Goal: Task Accomplishment & Management: Complete application form

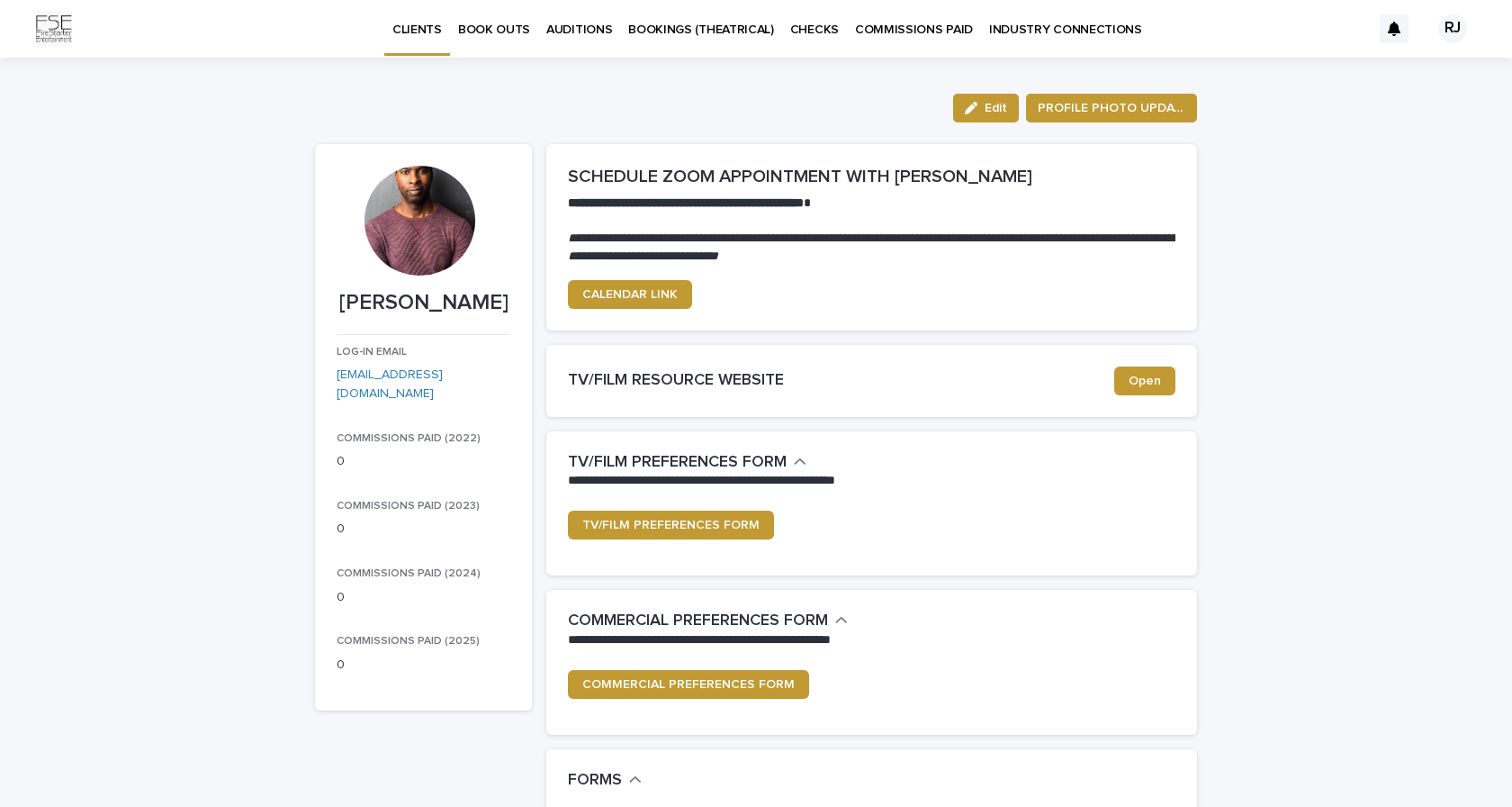
click at [509, 33] on p "BOOK OUTS" at bounding box center [494, 19] width 72 height 38
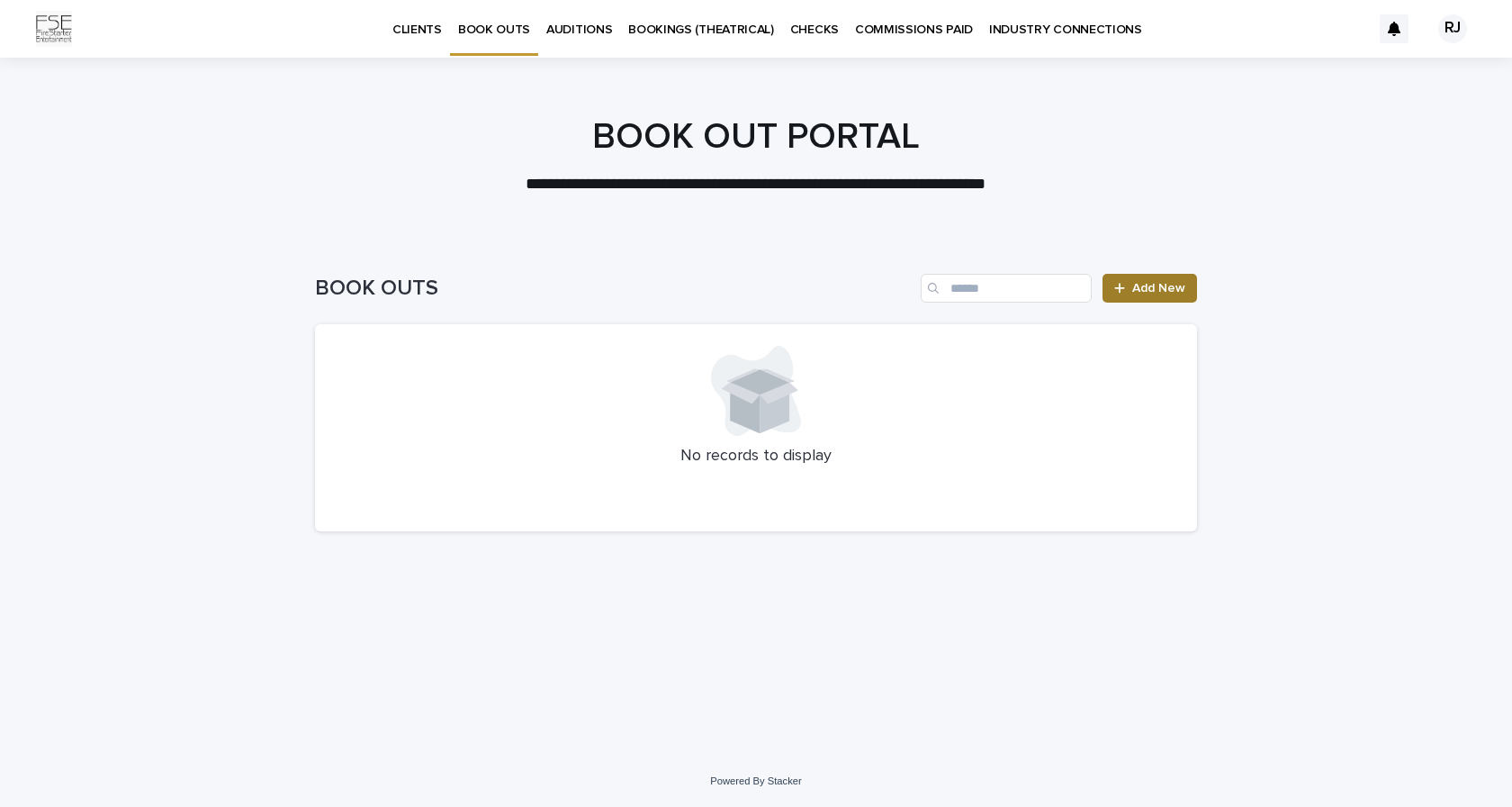
click at [1164, 290] on span "Add New" at bounding box center [1159, 288] width 53 height 13
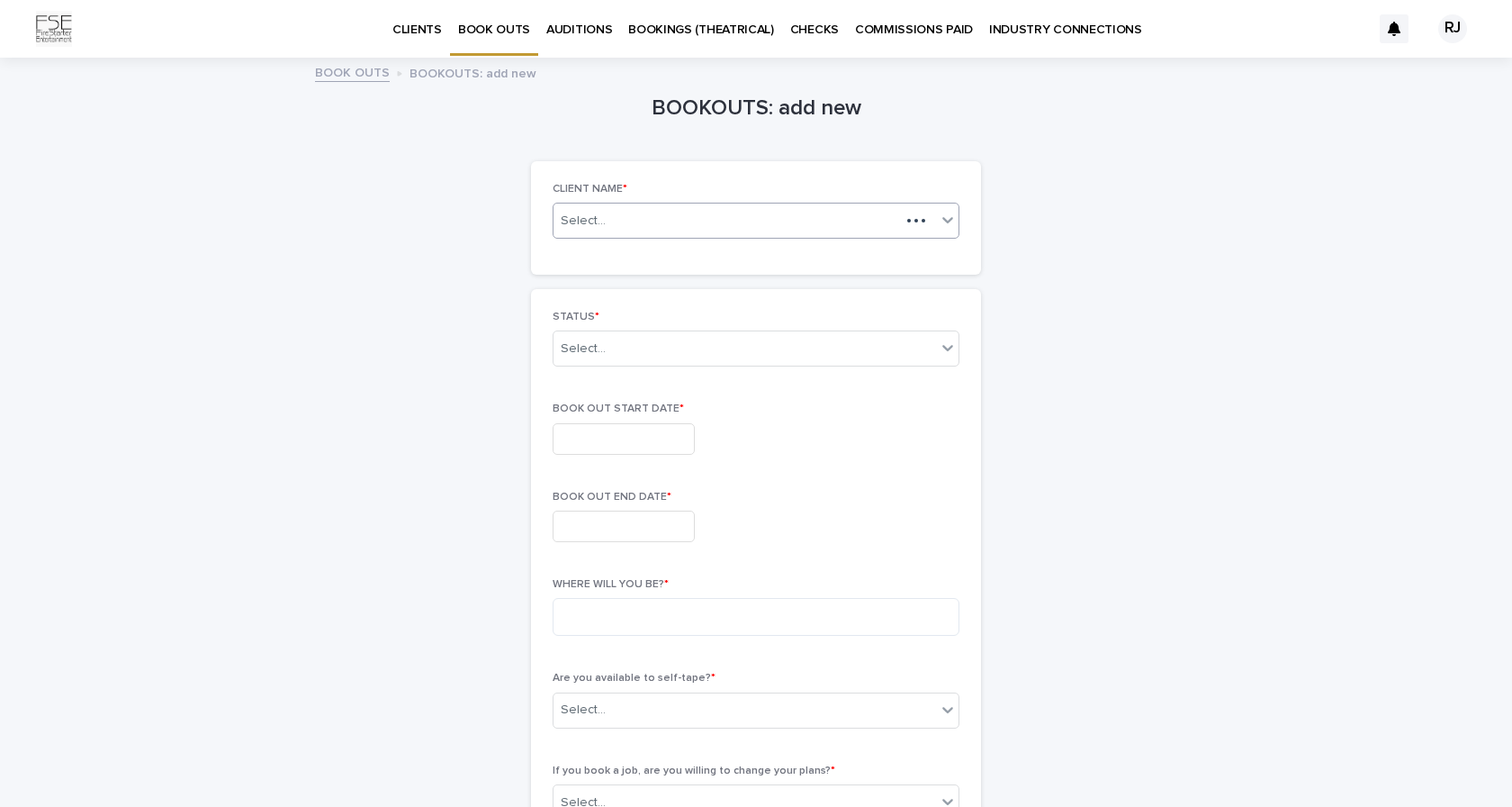
click at [873, 224] on div "Select..." at bounding box center [727, 220] width 347 height 23
click at [861, 250] on div "[PERSON_NAME]" at bounding box center [756, 253] width 405 height 32
click at [851, 323] on div "STATUS * Select..." at bounding box center [756, 345] width 407 height 70
click at [849, 354] on div "Select..." at bounding box center [745, 349] width 383 height 30
click at [818, 383] on div "CURRENT BOOK OUT" at bounding box center [756, 381] width 405 height 32
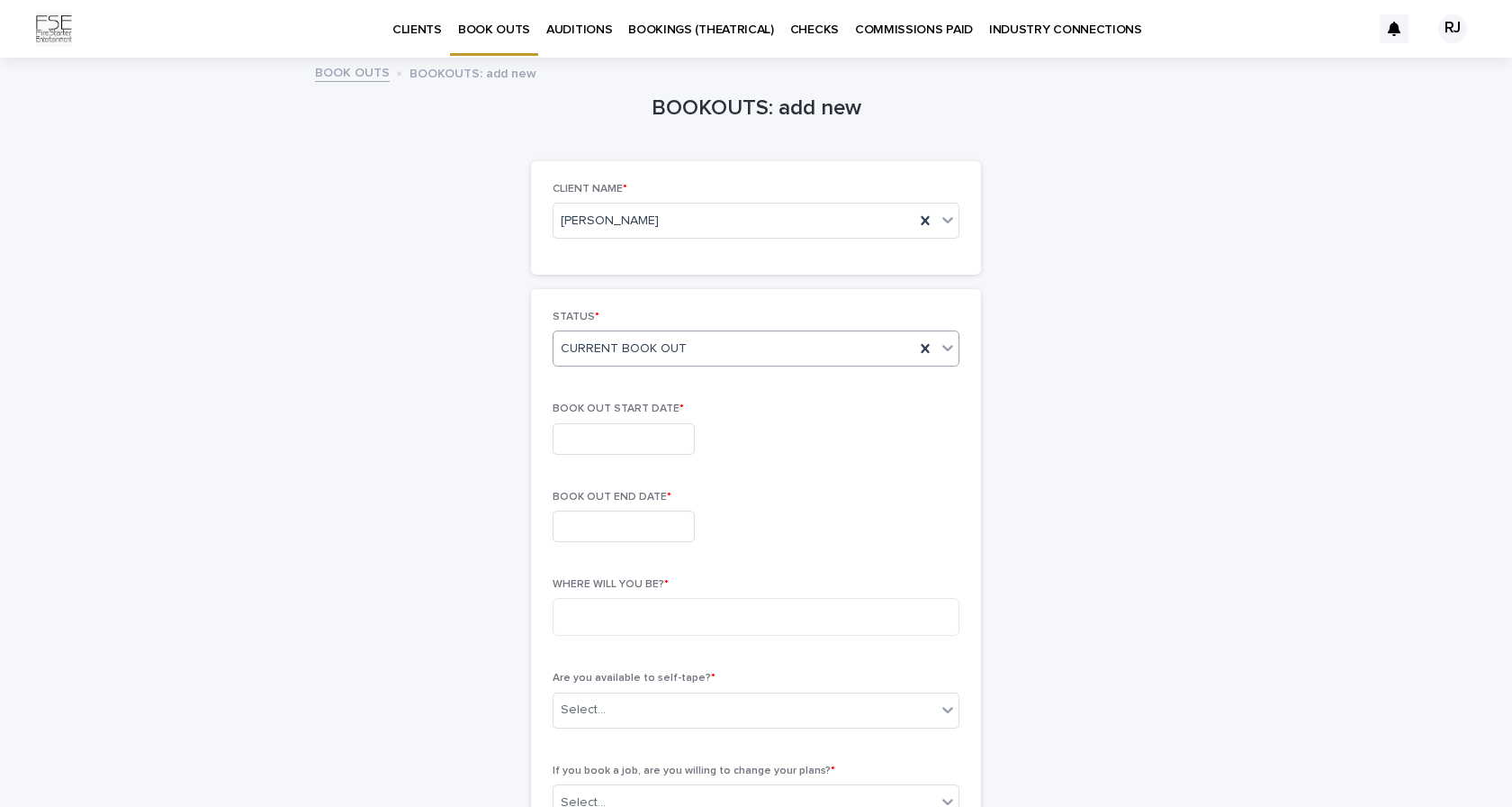
click at [667, 434] on input "text" at bounding box center [624, 439] width 142 height 32
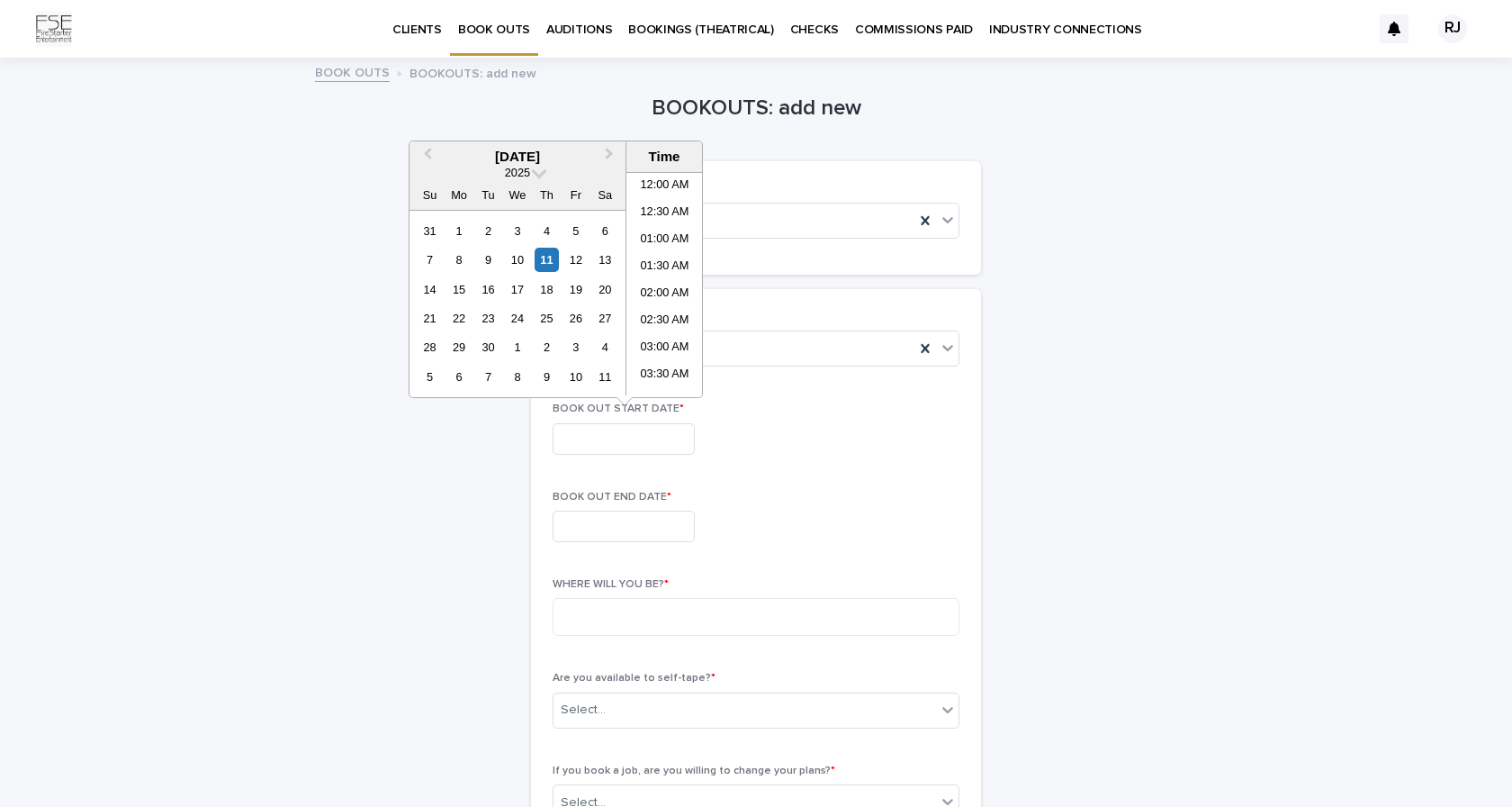
scroll to position [442, 0]
click at [609, 159] on span "Next Month" at bounding box center [609, 156] width 0 height 25
click at [610, 159] on button "Next Month" at bounding box center [611, 158] width 29 height 29
click at [611, 159] on button "Next Month" at bounding box center [611, 158] width 29 height 29
click at [436, 322] on div "21" at bounding box center [430, 318] width 25 height 25
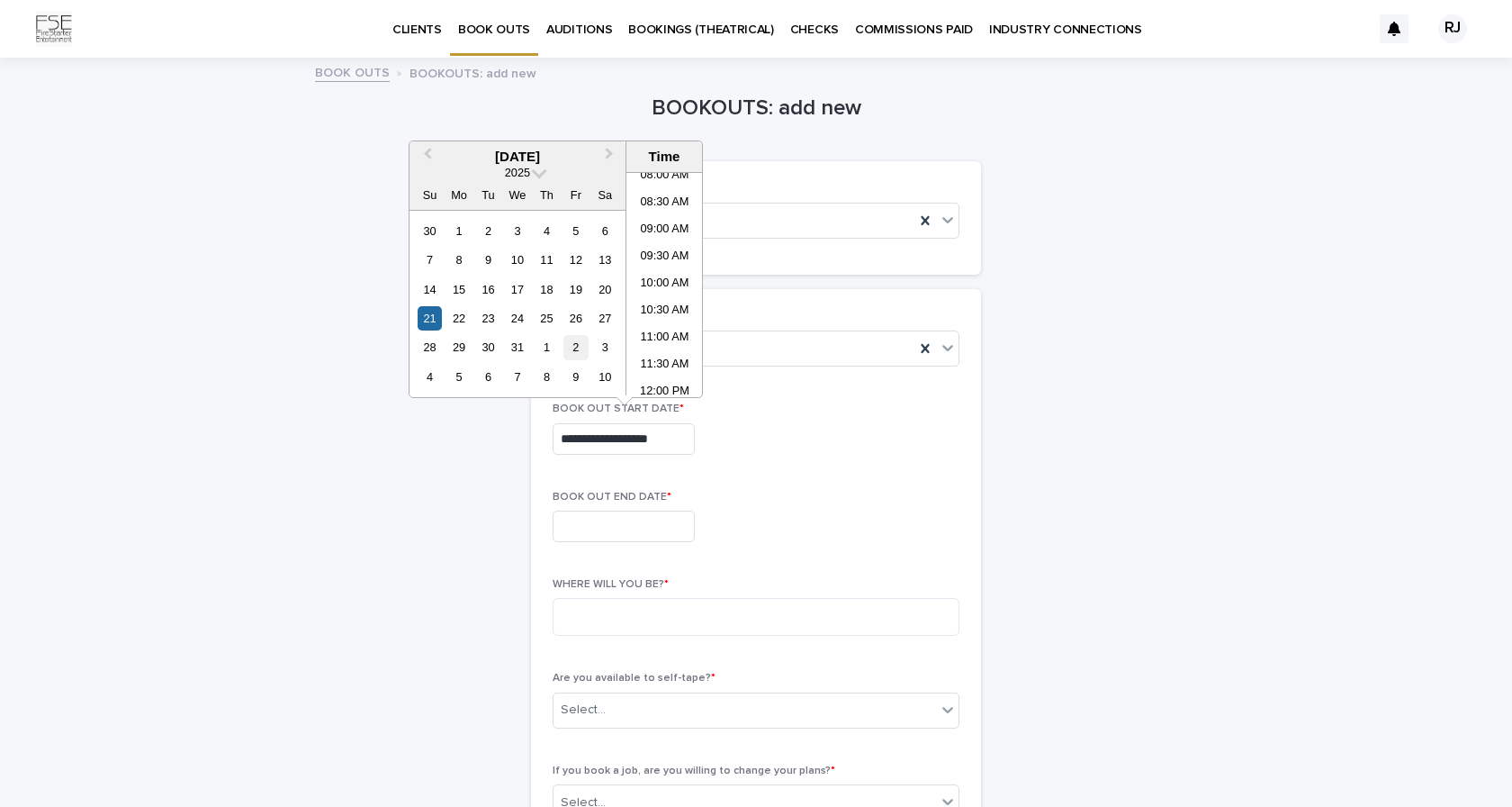
click at [579, 351] on div "2" at bounding box center [576, 347] width 25 height 25
click at [657, 389] on li "11:30 PM" at bounding box center [665, 382] width 77 height 27
click at [679, 436] on input "**********" at bounding box center [624, 439] width 142 height 32
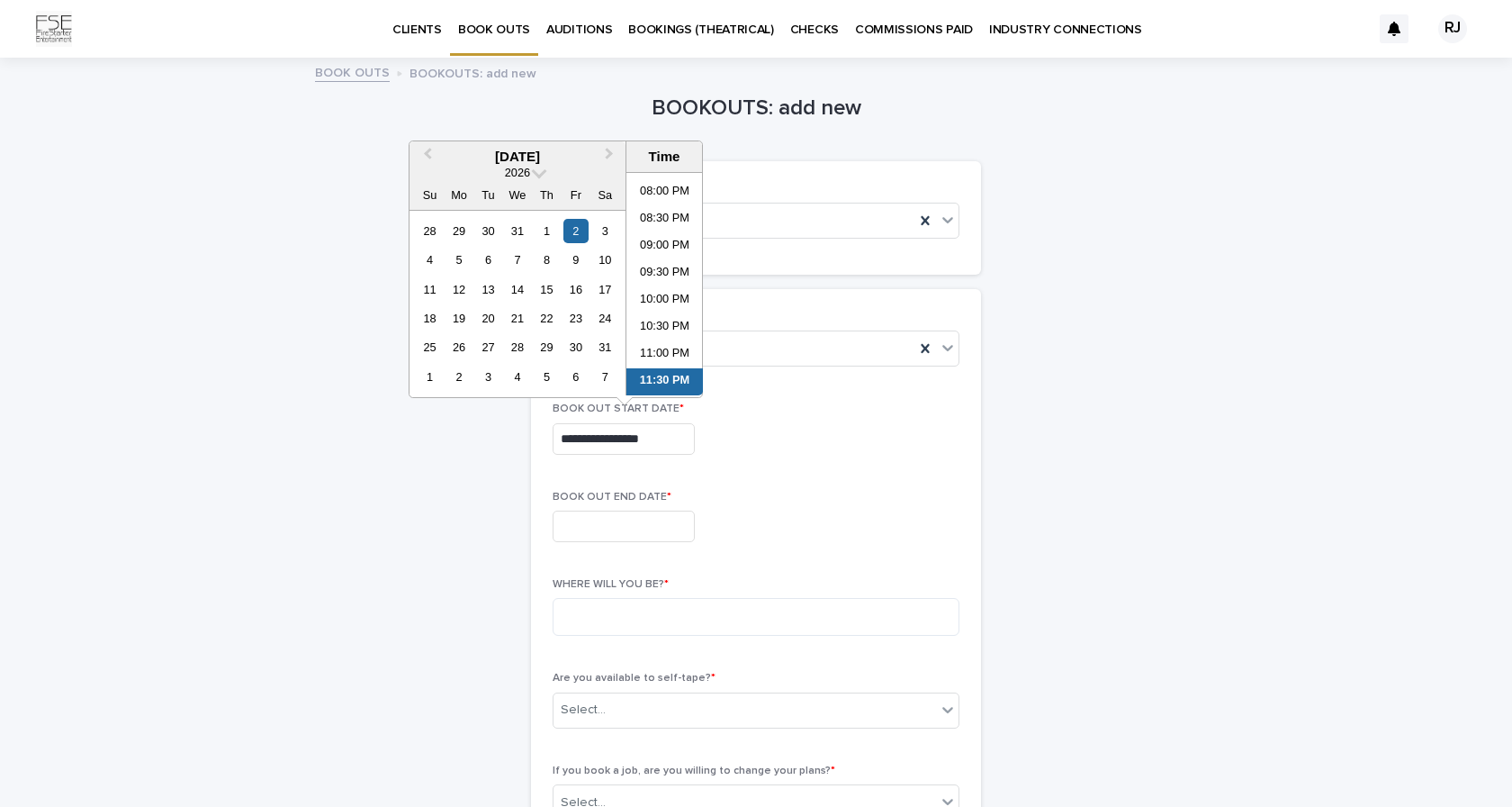
click at [679, 436] on input "**********" at bounding box center [624, 439] width 142 height 32
click at [424, 158] on button "Previous Month" at bounding box center [426, 158] width 29 height 29
click at [426, 313] on div "21" at bounding box center [430, 318] width 25 height 25
click at [674, 183] on li "12:00 AM" at bounding box center [665, 187] width 77 height 27
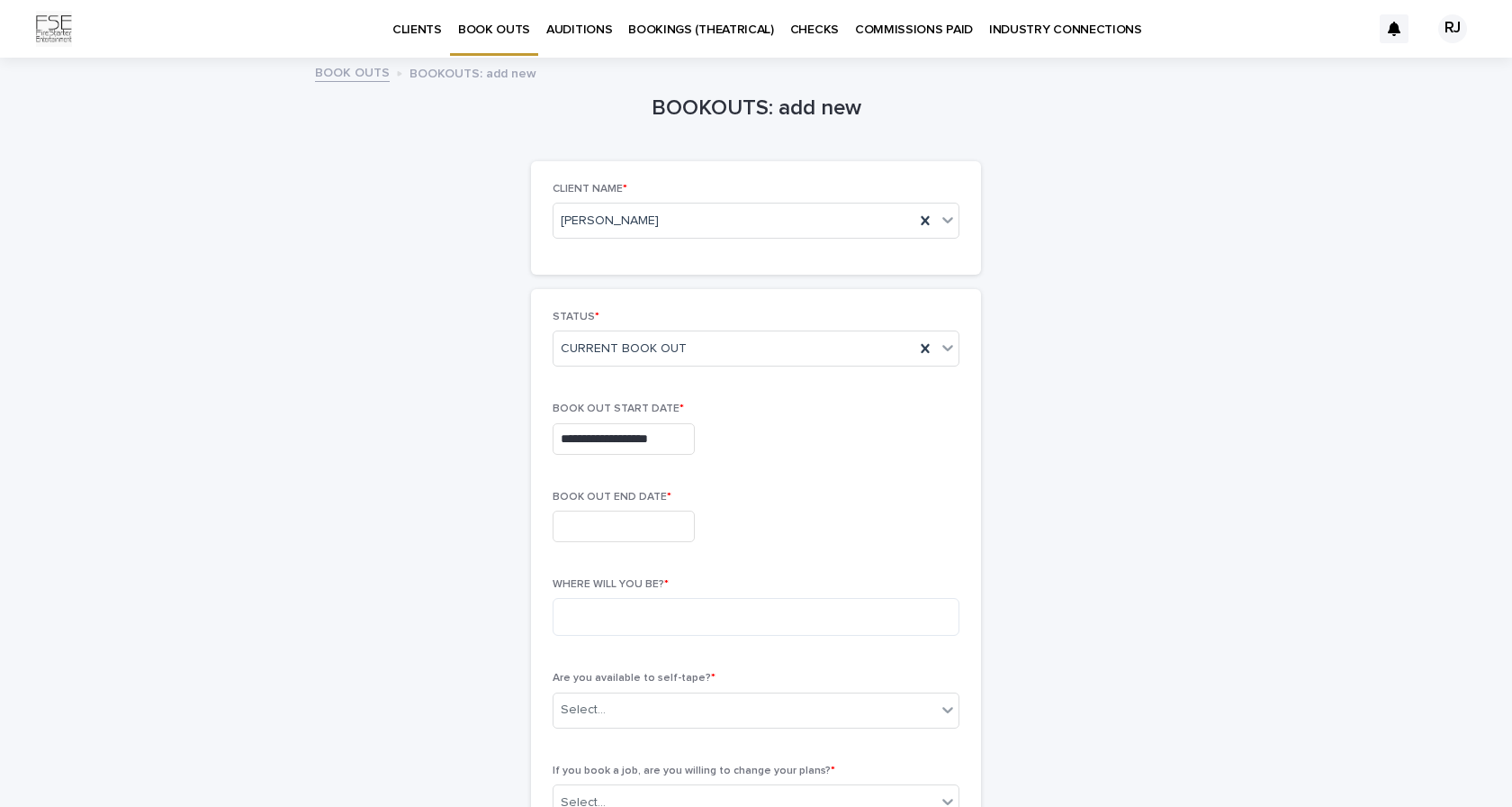
type input "**********"
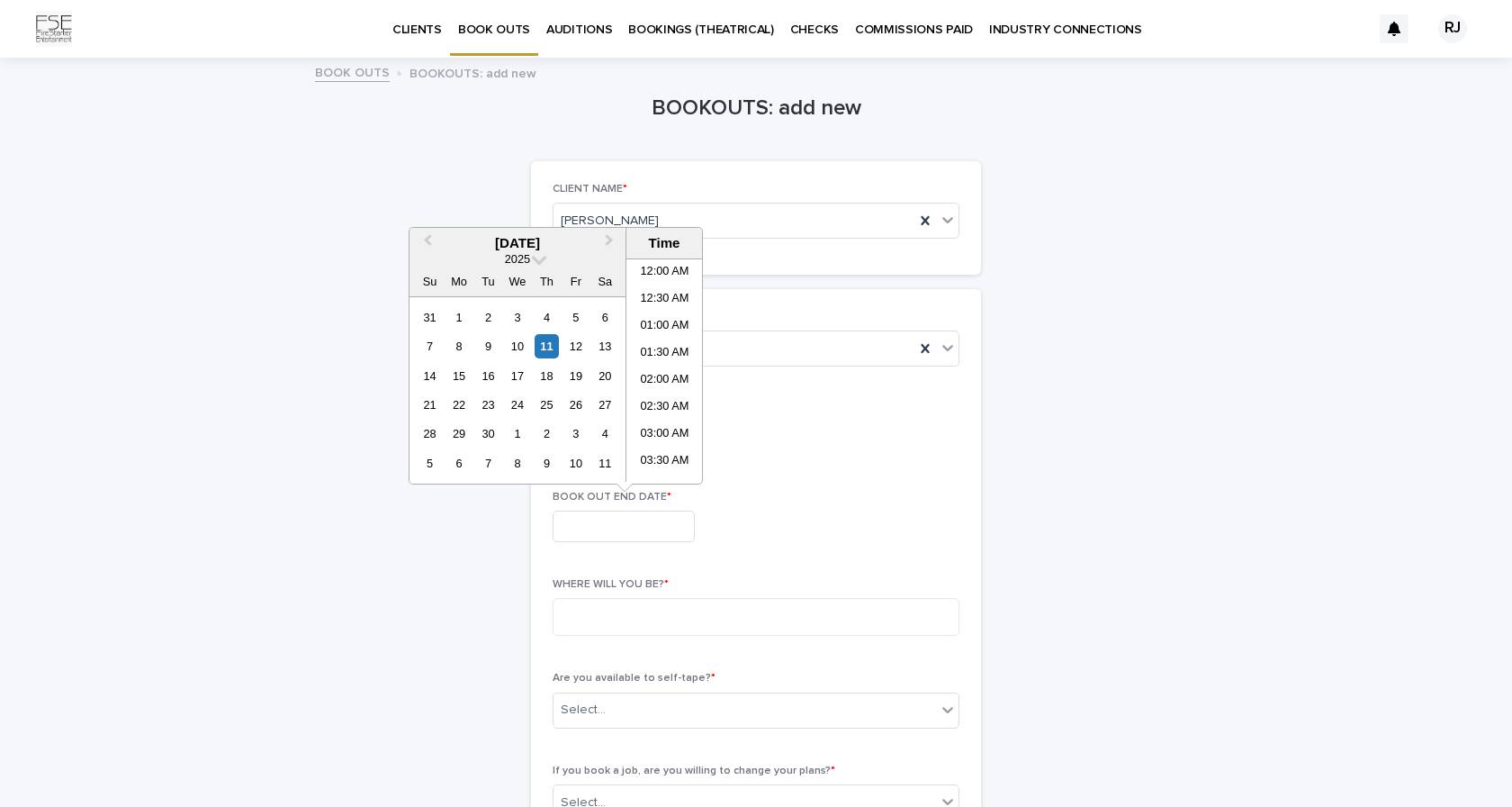
click at [611, 516] on input "text" at bounding box center [624, 526] width 142 height 32
click at [611, 246] on button "Next Month" at bounding box center [611, 244] width 29 height 29
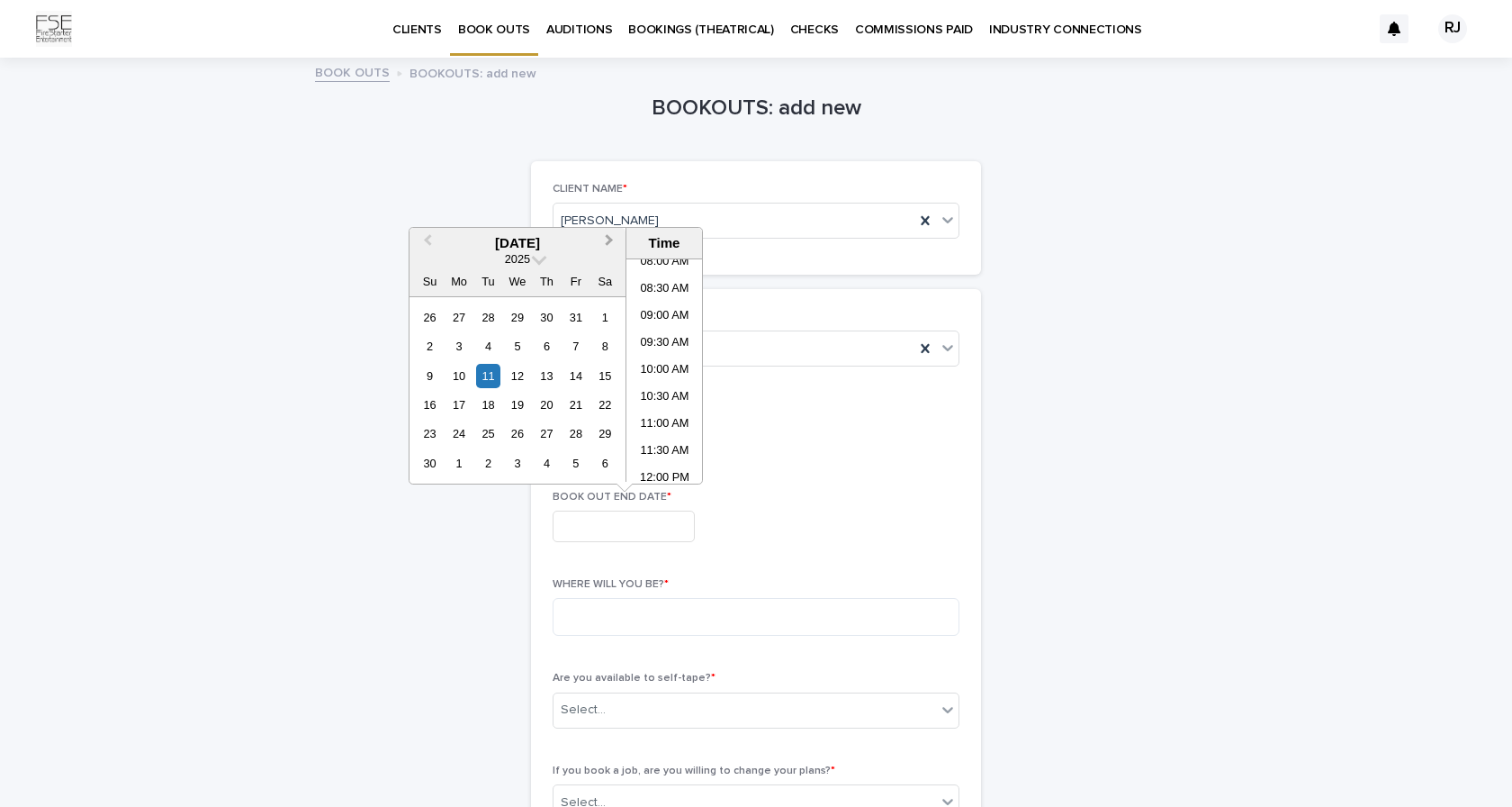
click at [611, 246] on button "Next Month" at bounding box center [611, 244] width 29 height 29
click at [578, 326] on div "2" at bounding box center [576, 317] width 25 height 25
click at [577, 513] on input "**********" at bounding box center [624, 526] width 142 height 32
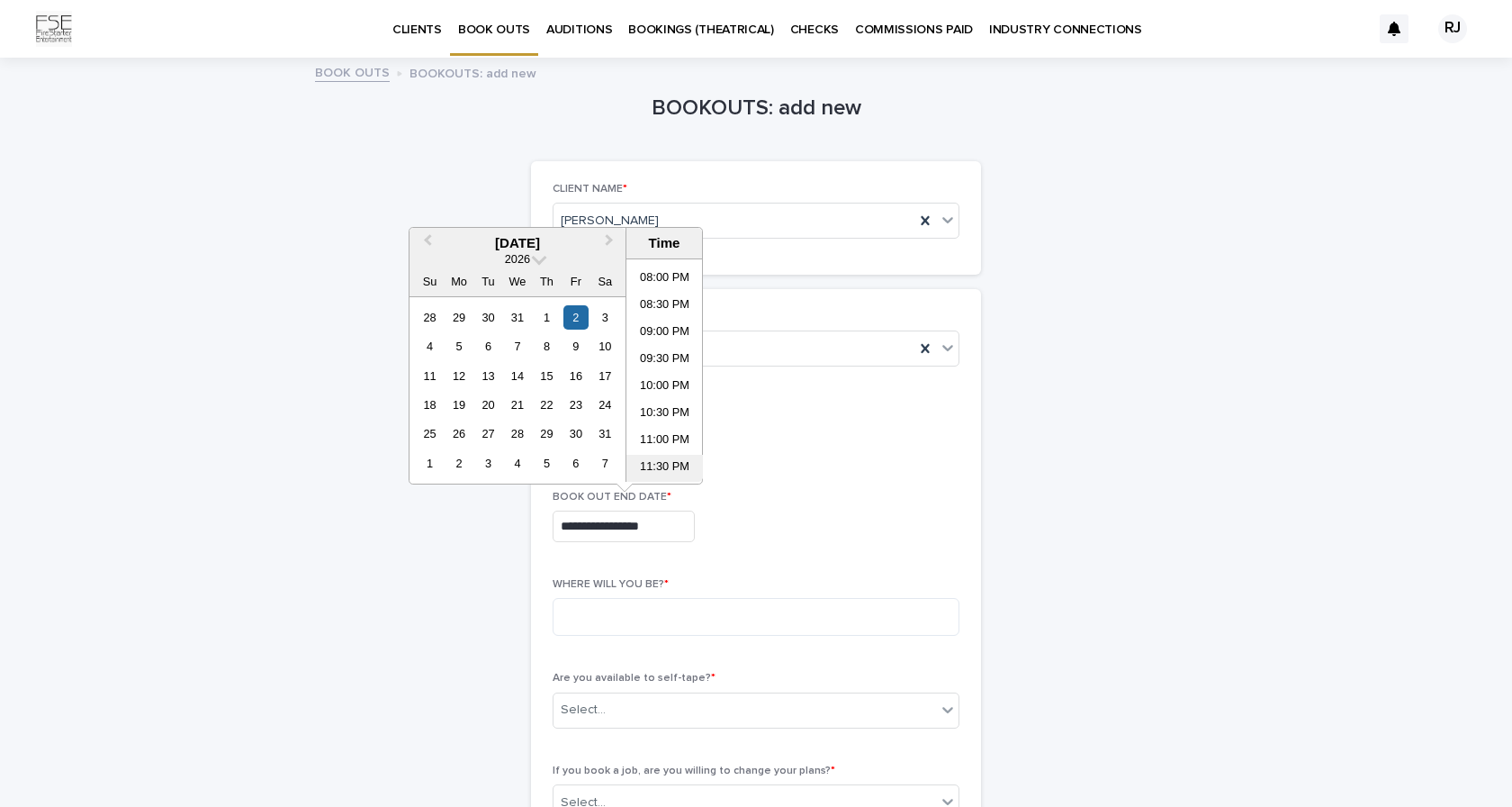
click at [670, 470] on li "11:30 PM" at bounding box center [665, 468] width 77 height 27
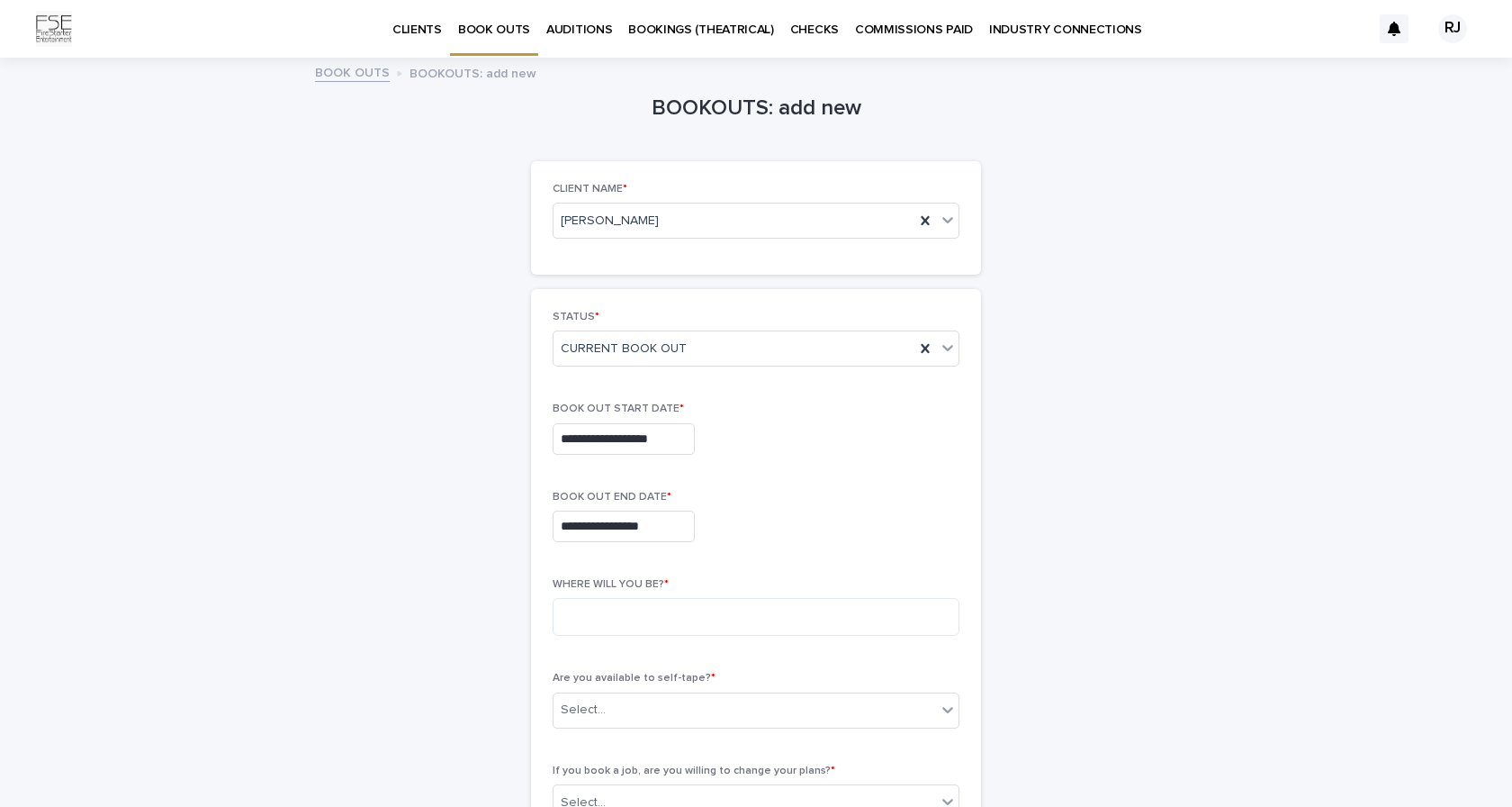
type input "**********"
click at [658, 620] on textarea at bounding box center [756, 617] width 407 height 38
type textarea "*******"
click at [713, 703] on div "Select..." at bounding box center [745, 710] width 383 height 30
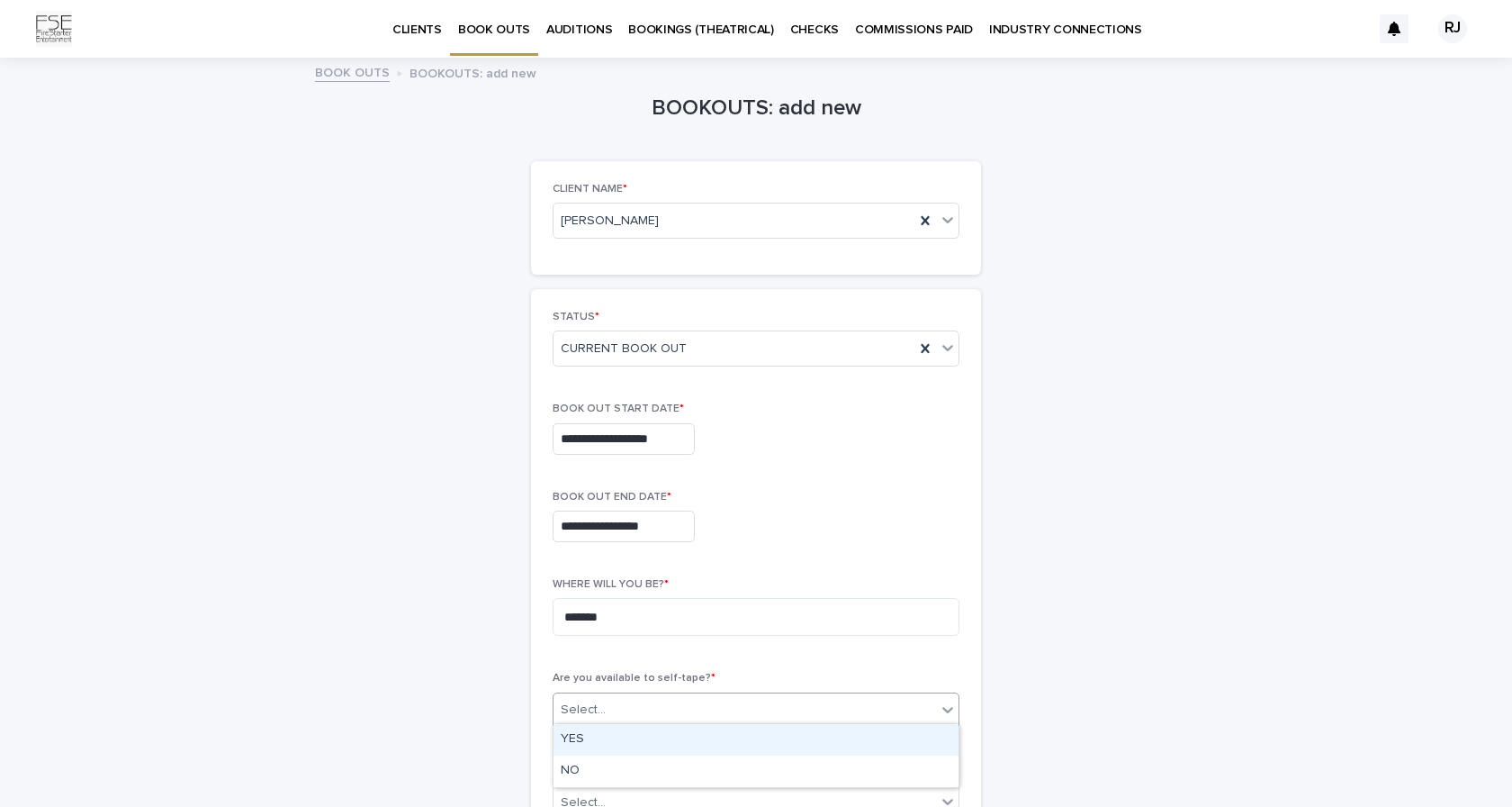
click at [710, 743] on div "YES" at bounding box center [756, 740] width 405 height 32
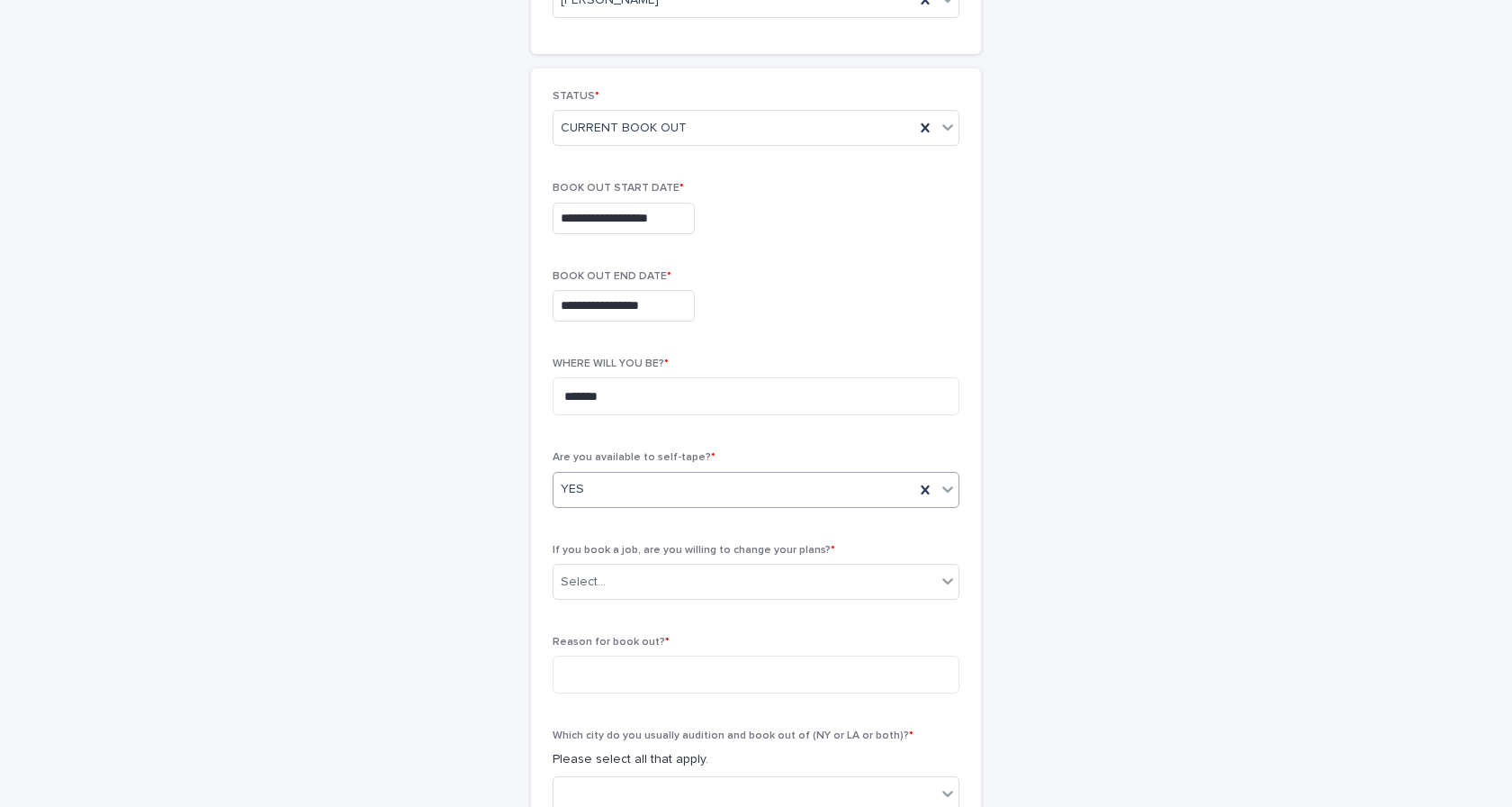
scroll to position [225, 0]
click at [766, 578] on div "Select..." at bounding box center [745, 577] width 383 height 30
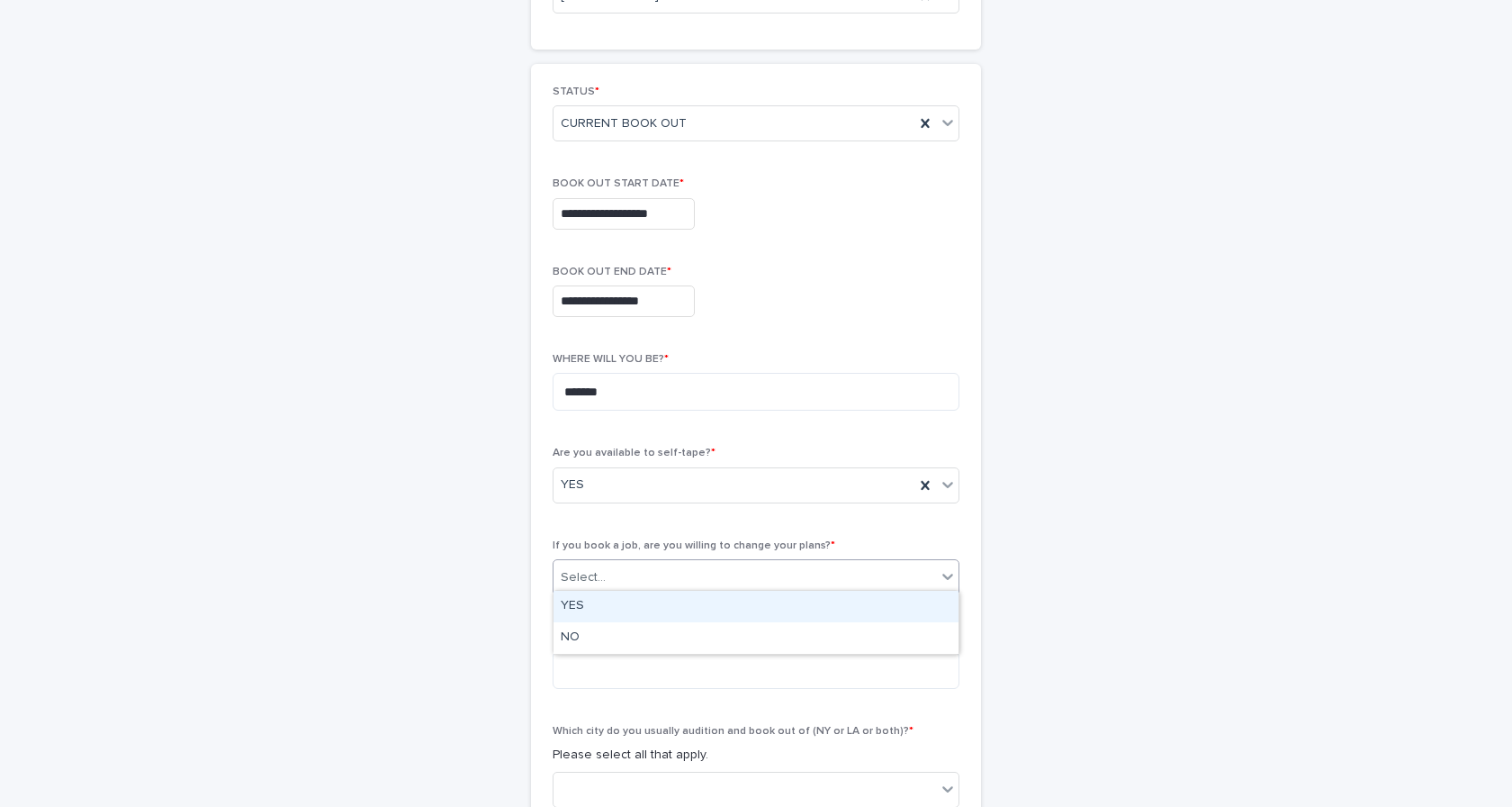
click at [749, 597] on div "YES" at bounding box center [756, 606] width 405 height 32
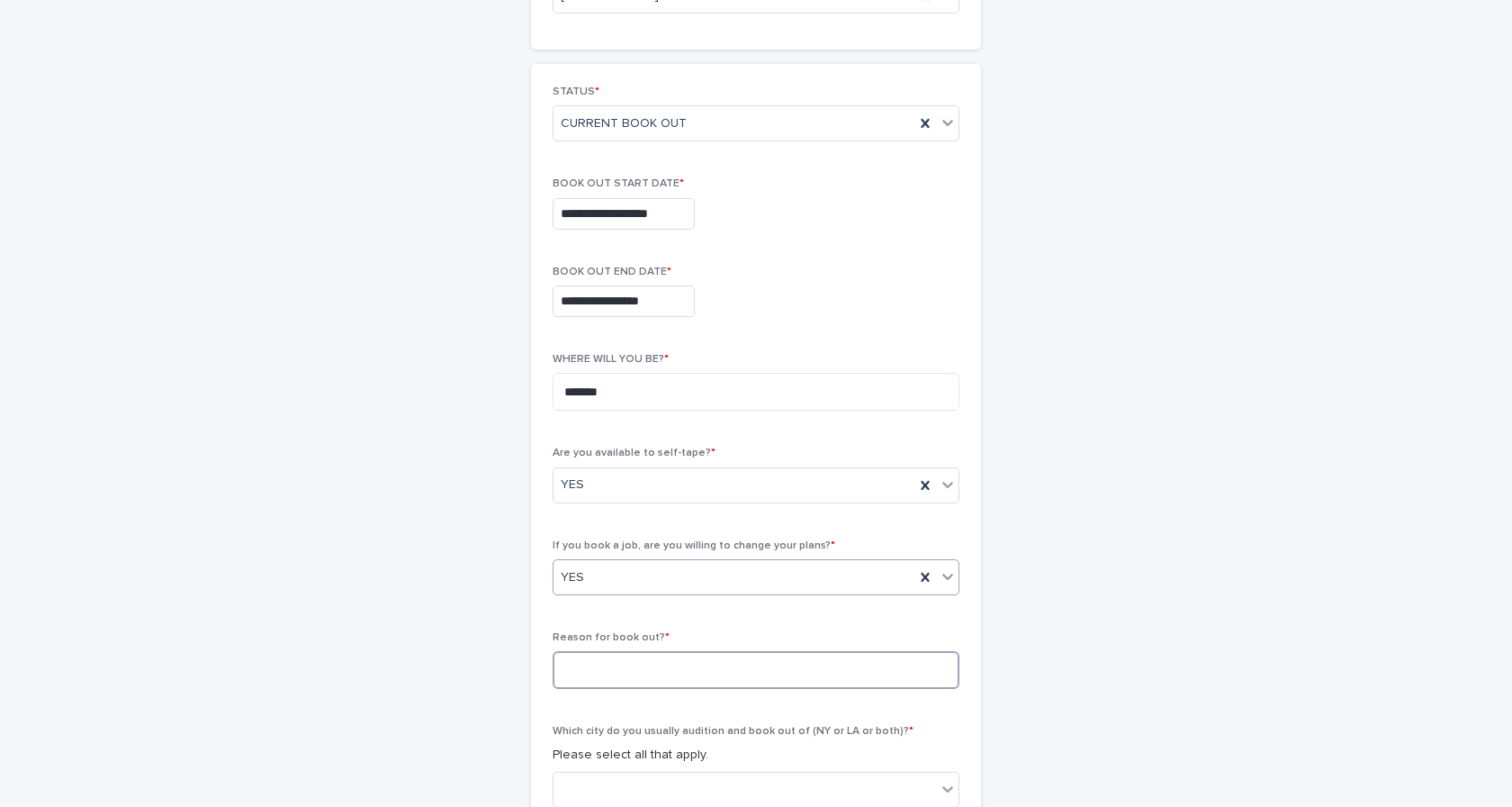
click at [737, 658] on textarea at bounding box center [756, 670] width 407 height 38
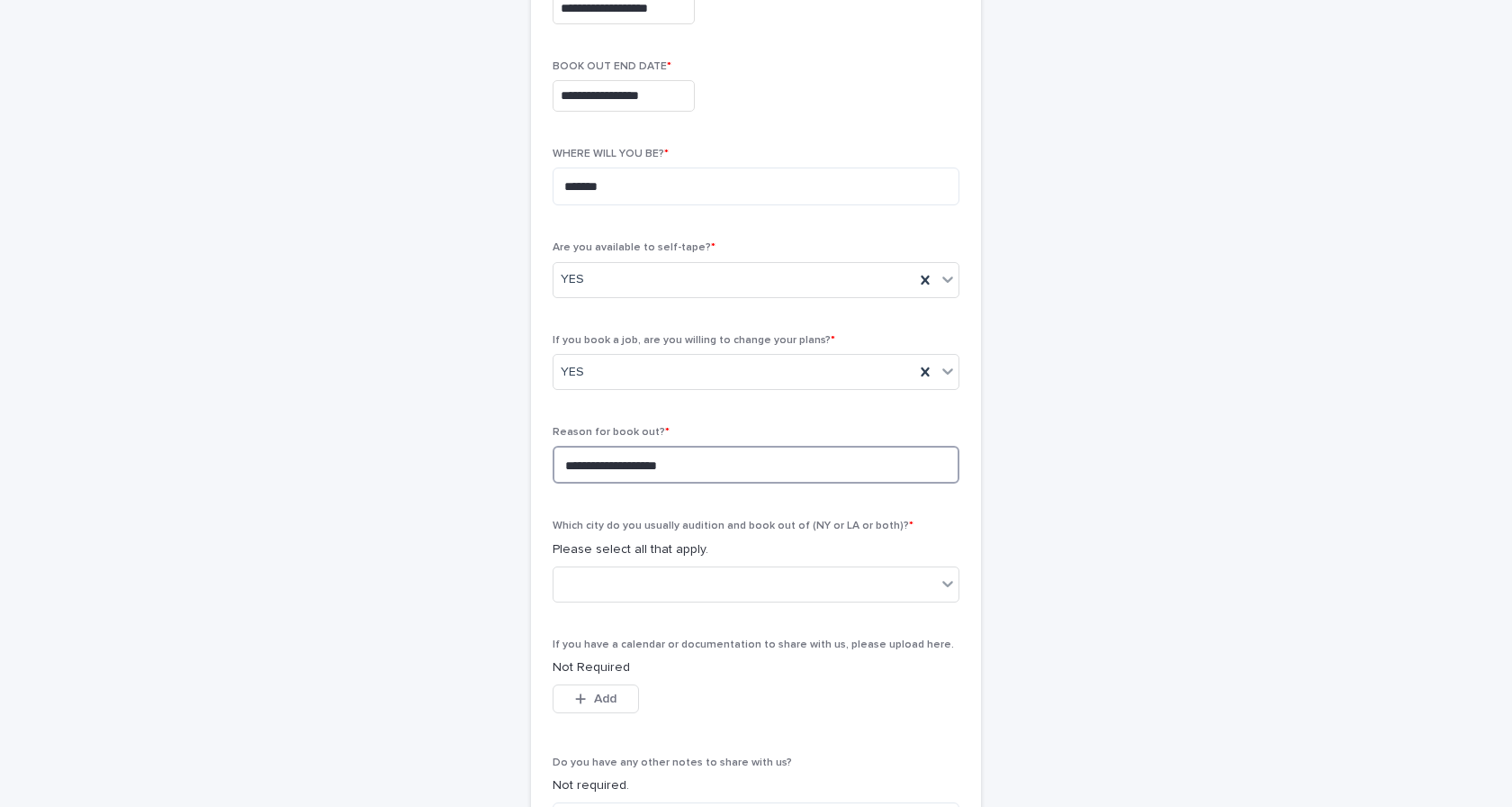
scroll to position [431, 0]
type textarea "**********"
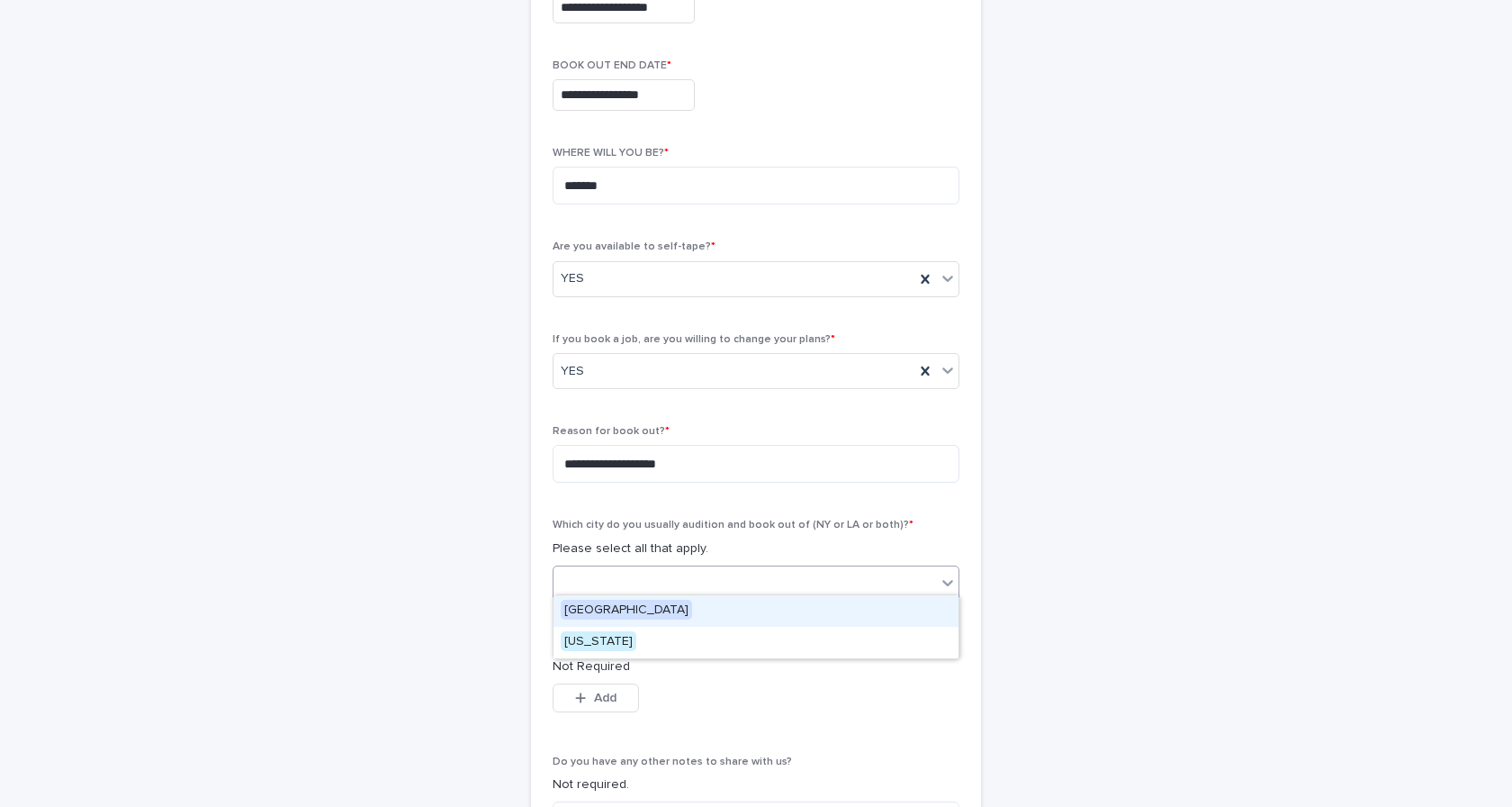
click at [833, 573] on div at bounding box center [745, 583] width 383 height 30
click at [779, 615] on div "[GEOGRAPHIC_DATA]" at bounding box center [756, 610] width 405 height 32
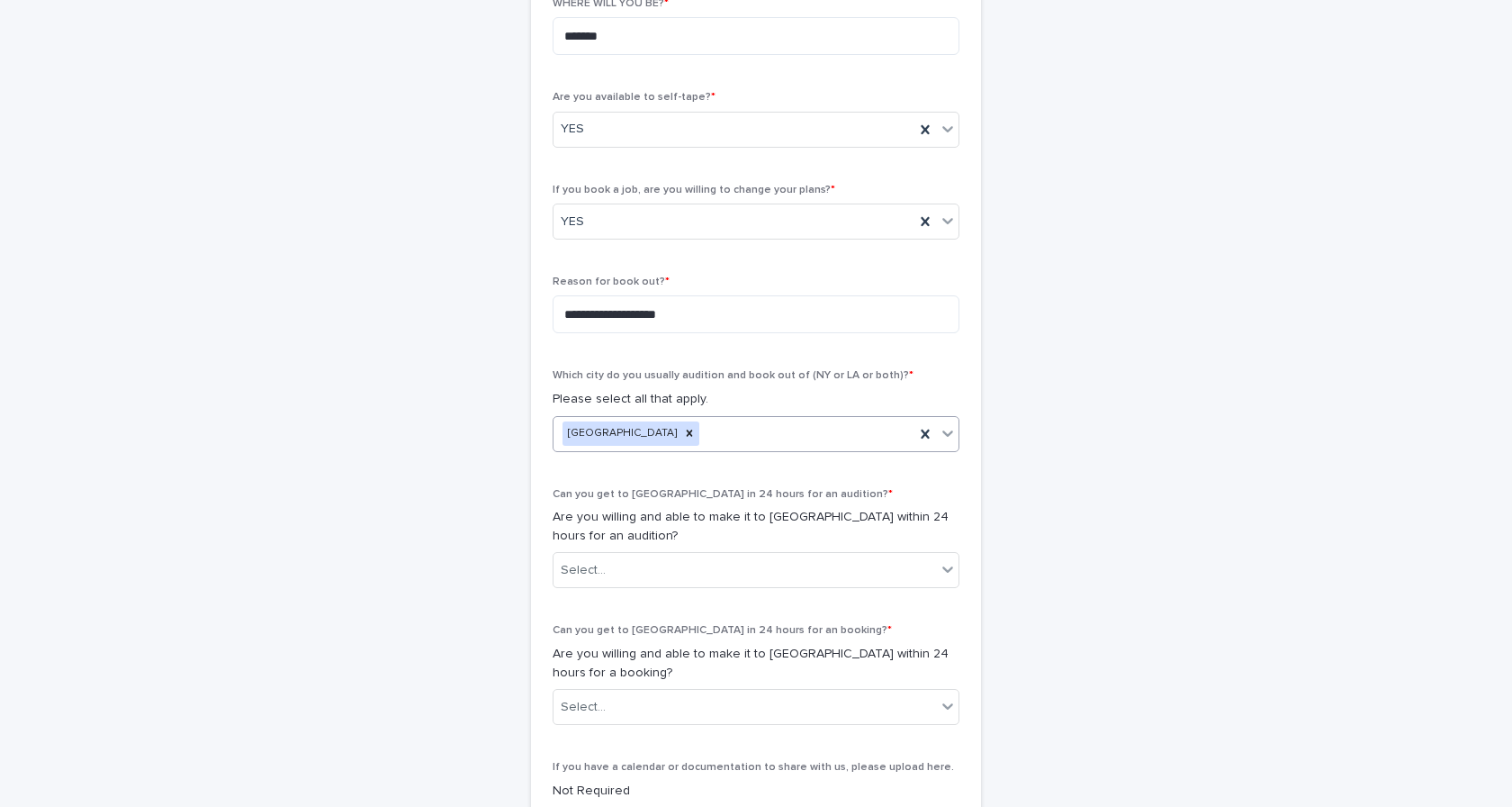
scroll to position [587, 0]
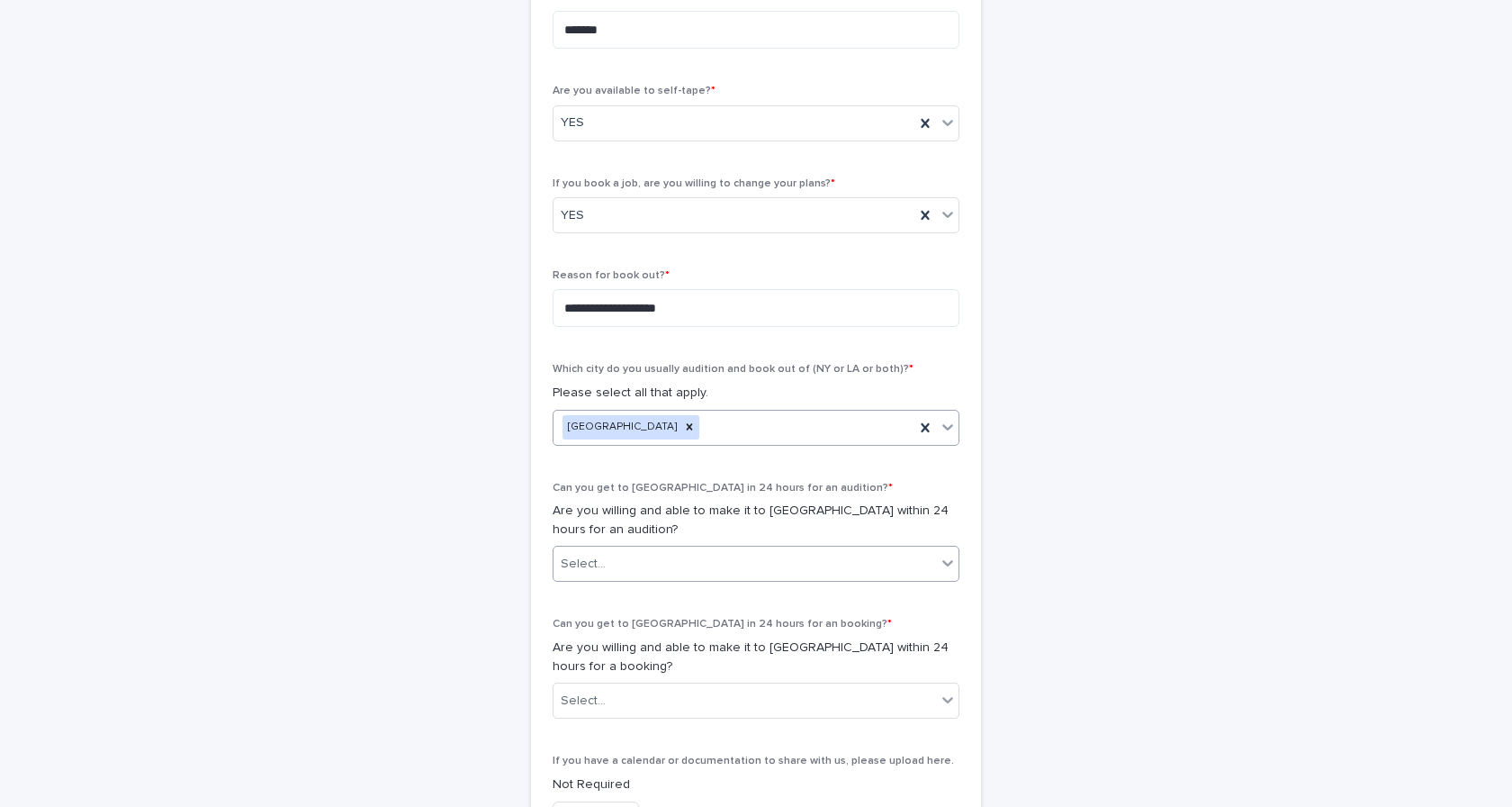
click at [831, 568] on div "Select..." at bounding box center [745, 564] width 383 height 30
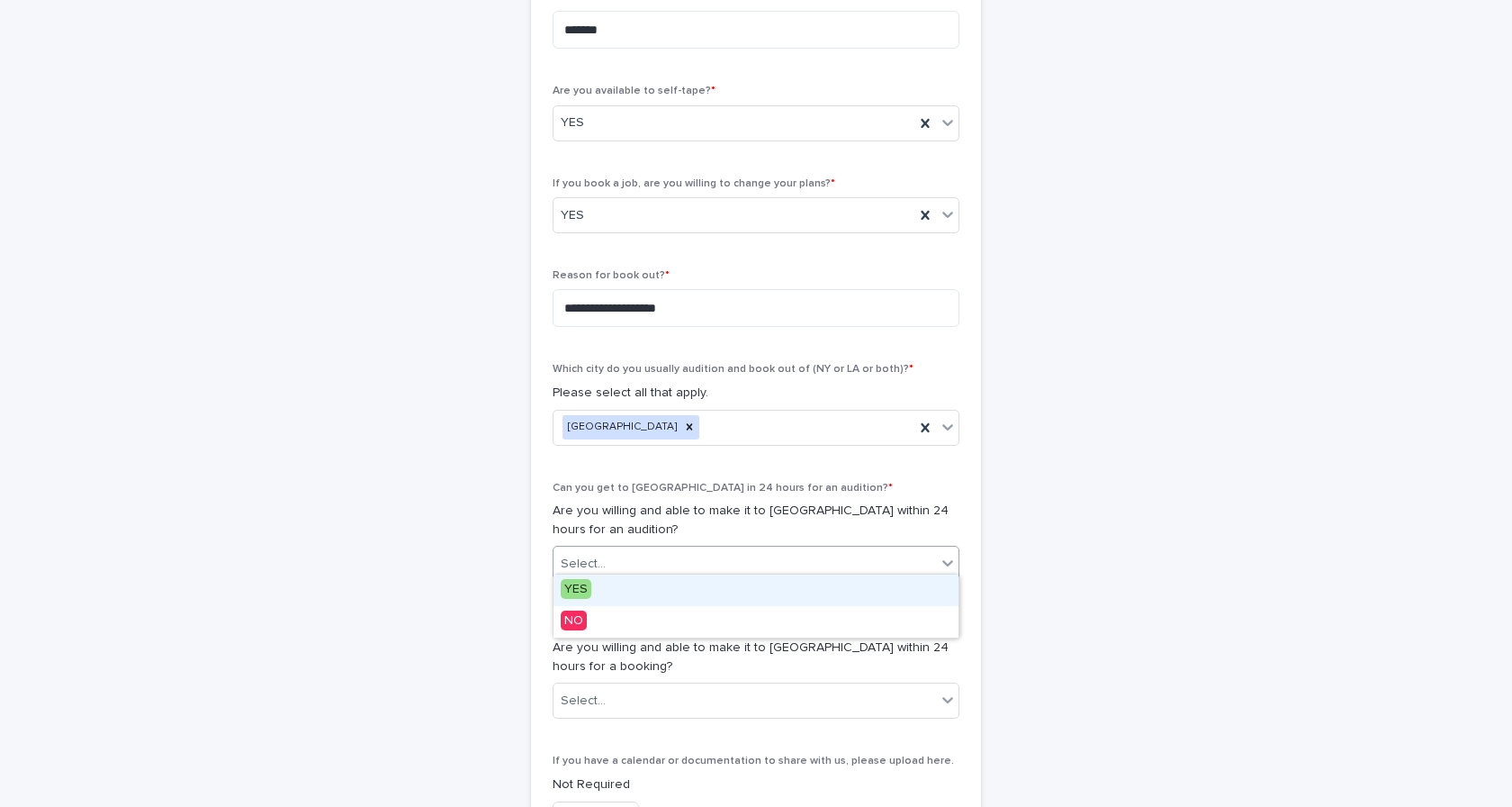
click at [823, 582] on div "YES" at bounding box center [756, 590] width 405 height 32
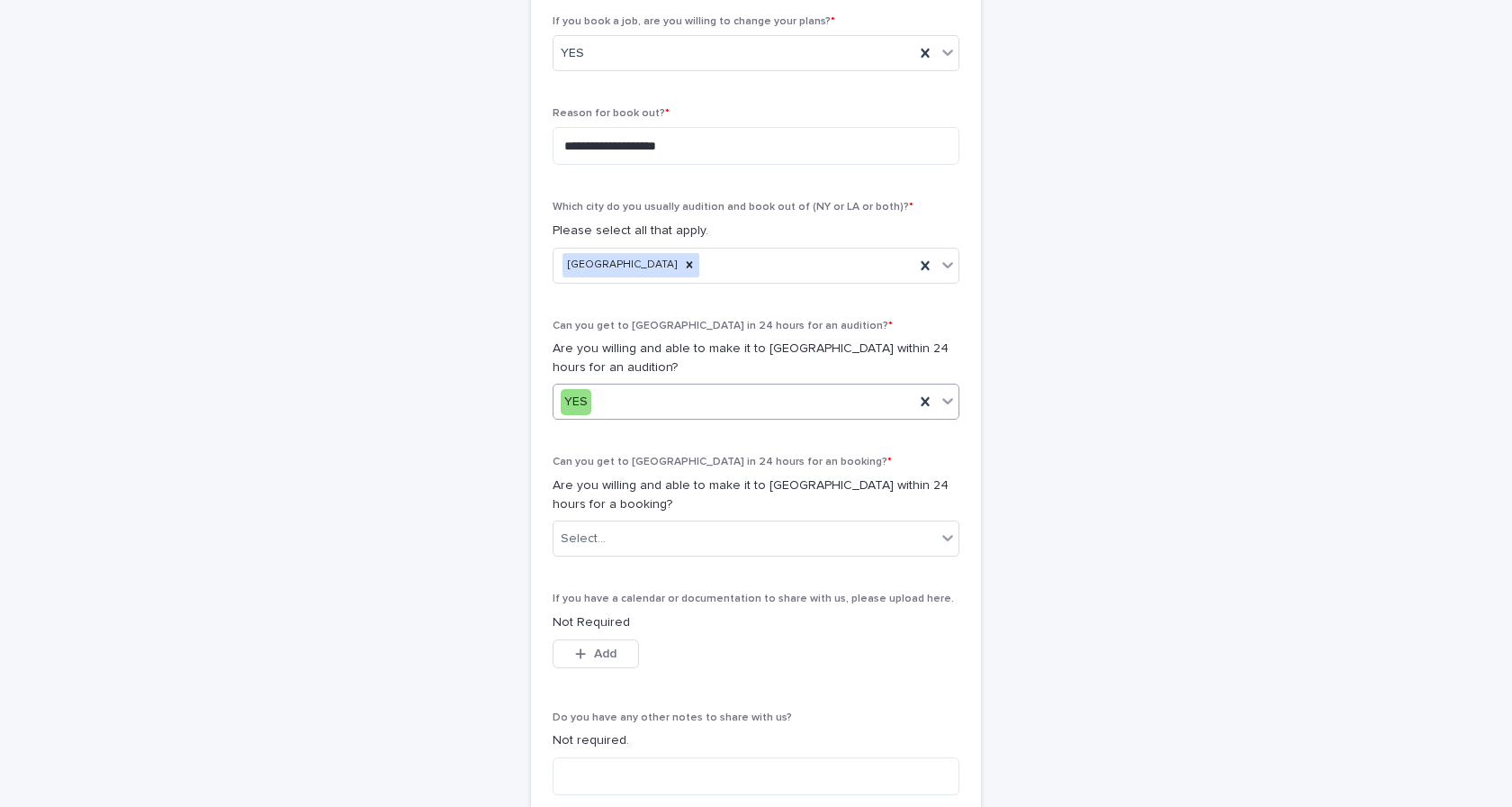
scroll to position [750, 0]
click at [828, 526] on div "Select..." at bounding box center [745, 537] width 383 height 30
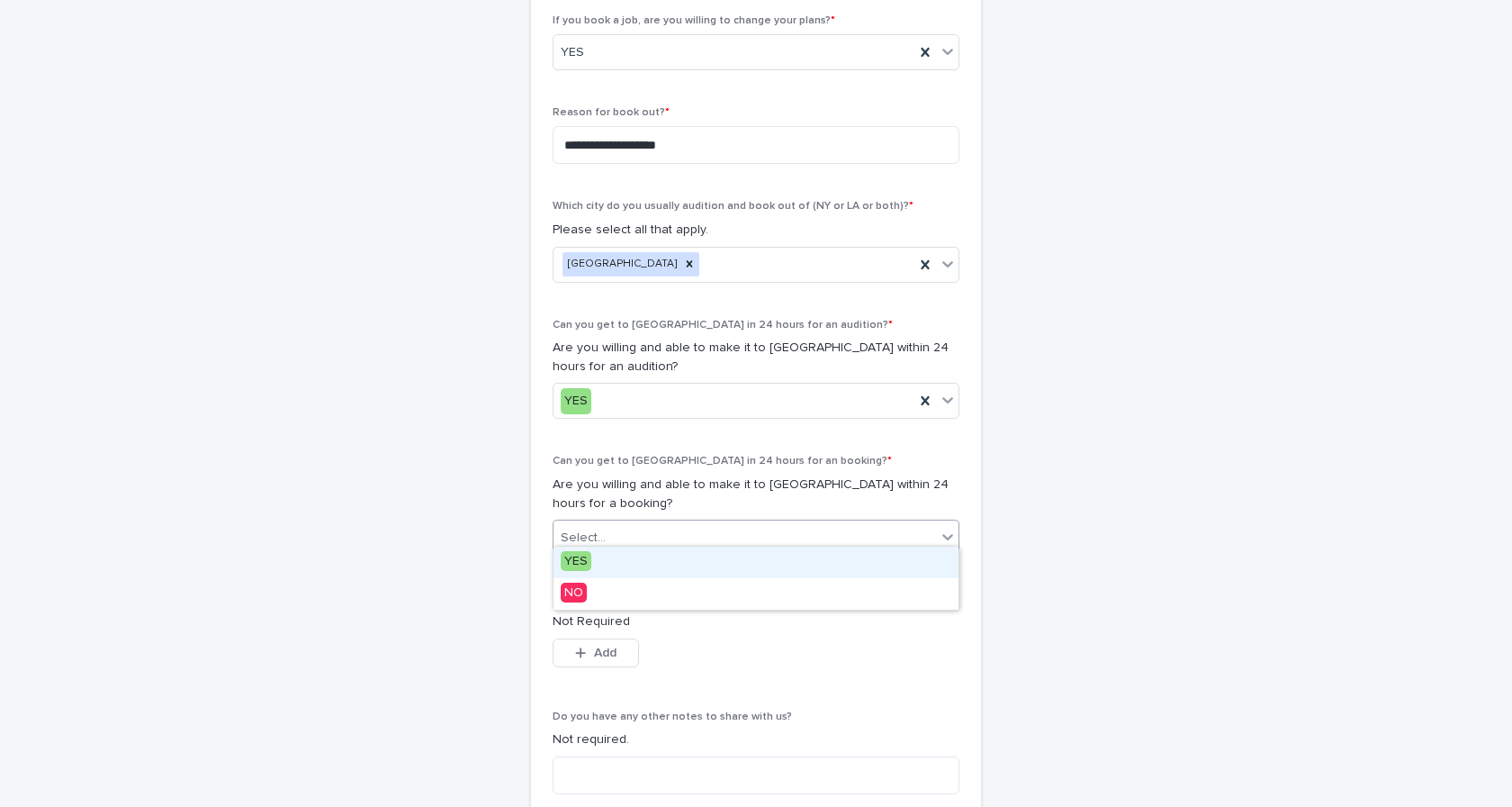
click at [813, 558] on div "YES" at bounding box center [756, 562] width 405 height 32
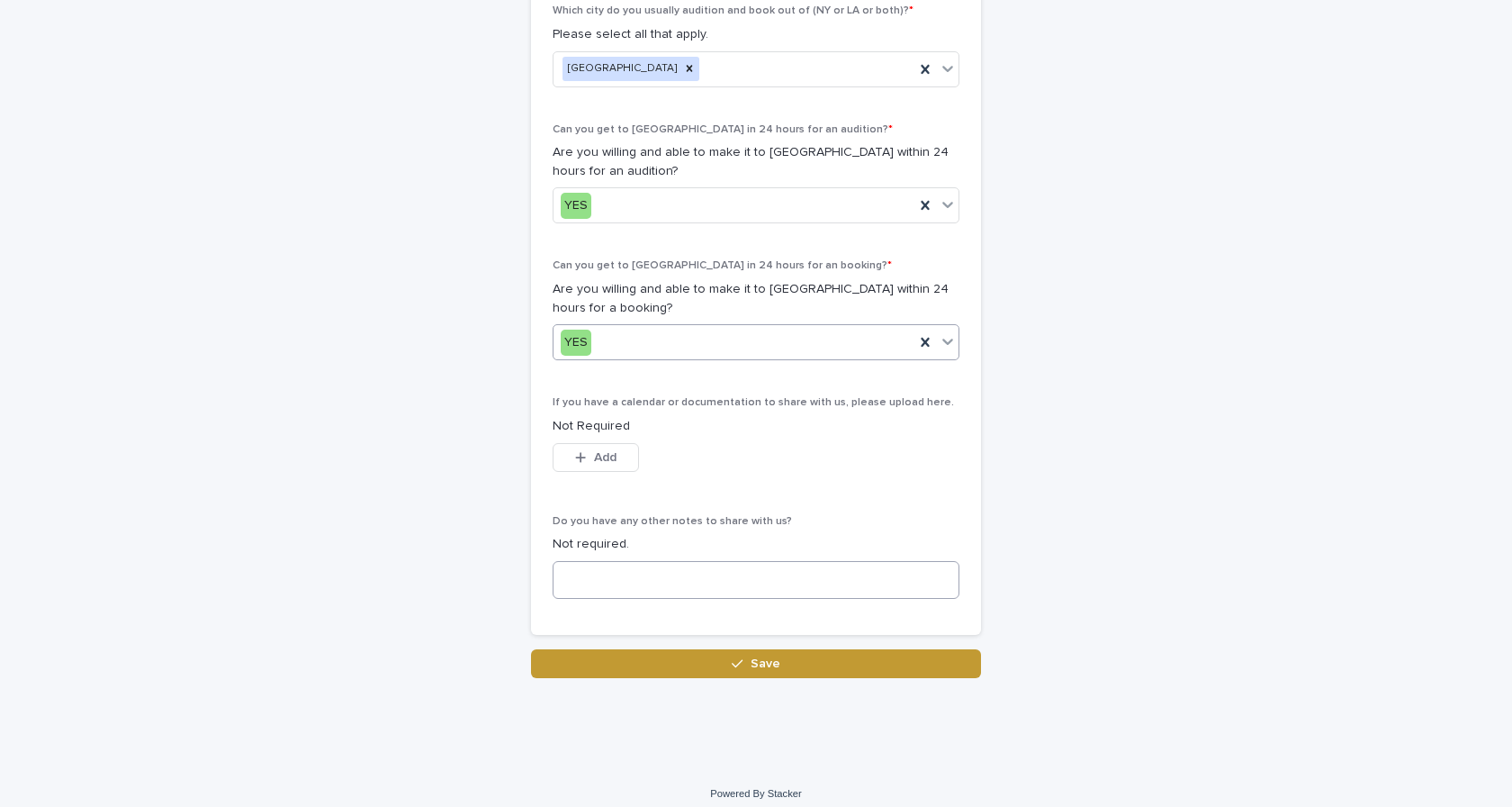
scroll to position [945, 0]
click at [771, 658] on span "Save" at bounding box center [765, 664] width 30 height 13
